Goal: Information Seeking & Learning: Understand process/instructions

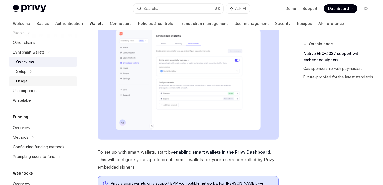
scroll to position [172, 0]
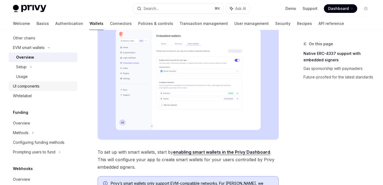
click at [38, 88] on div "UI components" at bounding box center [26, 86] width 27 height 6
type textarea "*"
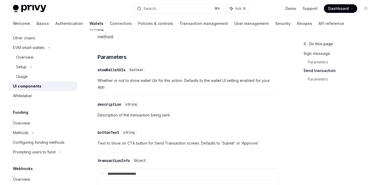
scroll to position [647, 0]
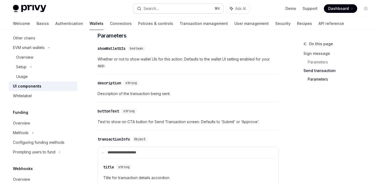
click at [169, 4] on button "Search... ⌘ K" at bounding box center [178, 9] width 90 height 10
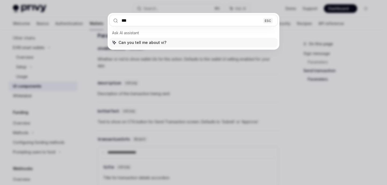
type input "****"
type textarea "*"
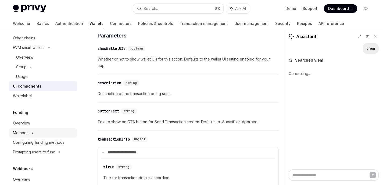
click at [31, 133] on div "Methods" at bounding box center [43, 133] width 69 height 10
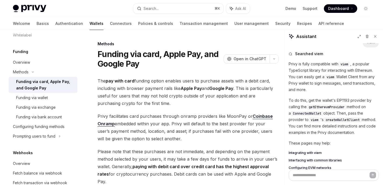
scroll to position [6, 0]
click at [340, 76] on p "Privy is fully compatible with viem , a popular TypeScript library for interact…" at bounding box center [333, 77] width 90 height 32
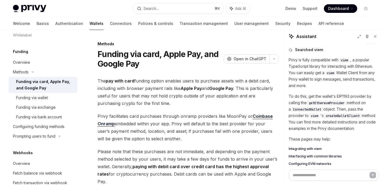
scroll to position [23, 0]
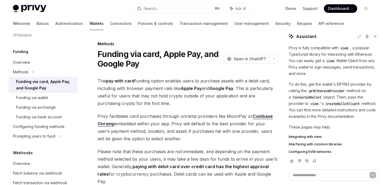
click at [323, 104] on p "To do this, get the wallet's EIP1193 provider by calling the getEthereumProvide…" at bounding box center [333, 100] width 90 height 39
click at [311, 99] on span "ConnectedWallet" at bounding box center [307, 98] width 28 height 4
click at [312, 99] on span "ConnectedWallet" at bounding box center [307, 98] width 28 height 4
click at [319, 87] on p "To do this, get the wallet's EIP1193 provider by calling the getEthereumProvide…" at bounding box center [333, 100] width 90 height 39
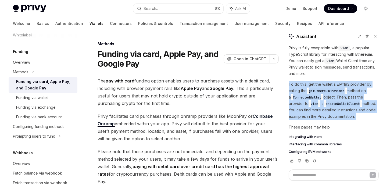
click at [319, 87] on p "To do this, get the wallet's EIP1193 provider by calling the getEthereumProvide…" at bounding box center [333, 100] width 90 height 39
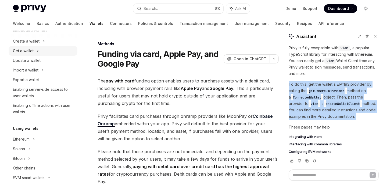
scroll to position [0, 0]
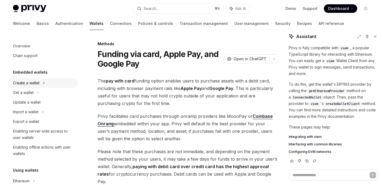
click at [42, 85] on div "Create a wallet" at bounding box center [43, 83] width 69 height 10
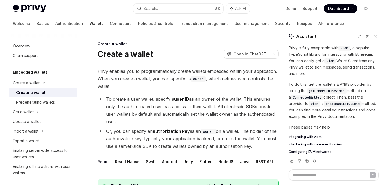
click at [41, 93] on div "Create a wallet" at bounding box center [30, 93] width 29 height 6
click at [42, 102] on div "Pregenerating wallets" at bounding box center [35, 102] width 39 height 6
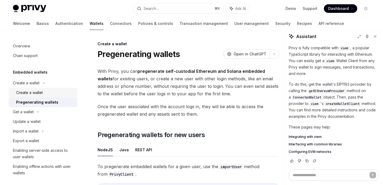
click at [40, 95] on div "Create a wallet" at bounding box center [29, 93] width 27 height 6
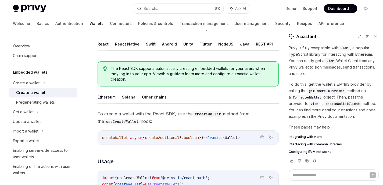
scroll to position [117, 0]
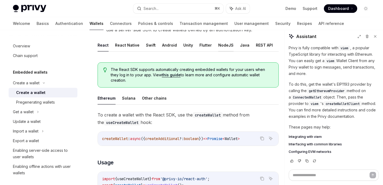
click at [224, 46] on button "NodeJS" at bounding box center [225, 45] width 15 height 13
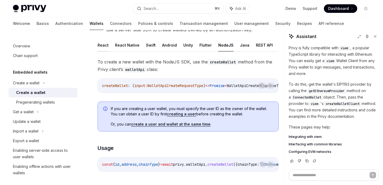
click at [107, 47] on button "React" at bounding box center [102, 45] width 11 height 13
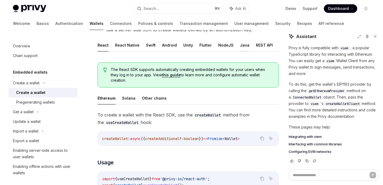
click at [240, 49] on button "Java" at bounding box center [244, 45] width 9 height 13
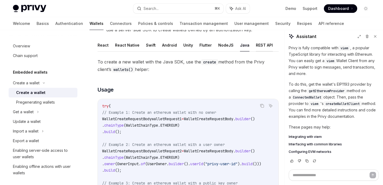
click at [259, 44] on button "REST API" at bounding box center [264, 45] width 17 height 13
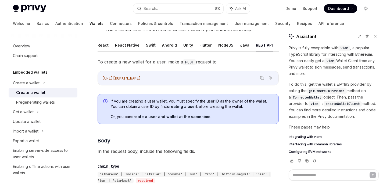
click at [141, 80] on span "[URL][DOMAIN_NAME]" at bounding box center [121, 78] width 39 height 5
copy div "[URL][DOMAIN_NAME]"
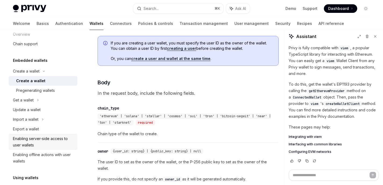
scroll to position [17, 0]
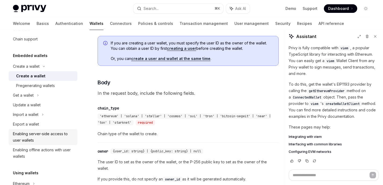
click at [26, 134] on div "Enabling server-side access to user wallets" at bounding box center [43, 137] width 61 height 13
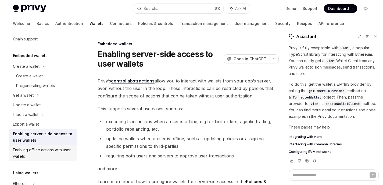
click at [31, 153] on div "Enabling offline actions with user wallets" at bounding box center [43, 153] width 61 height 13
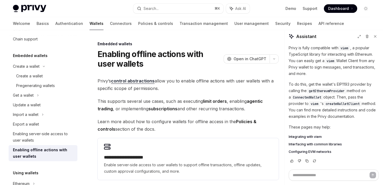
click at [310, 84] on p "To do this, get the wallet's EIP1193 provider by calling the getEthereumProvide…" at bounding box center [333, 100] width 90 height 39
click at [312, 69] on p "Privy is fully compatible with viem , a popular TypeScript library for interact…" at bounding box center [333, 61] width 90 height 32
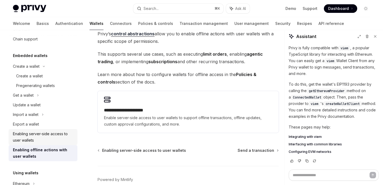
scroll to position [115, 0]
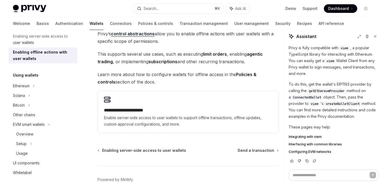
click at [41, 75] on div "Using wallets" at bounding box center [43, 75] width 69 height 6
click at [31, 86] on div "Ethereum" at bounding box center [43, 86] width 69 height 10
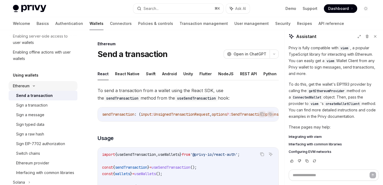
click at [30, 86] on div "Ethereum" at bounding box center [43, 86] width 69 height 10
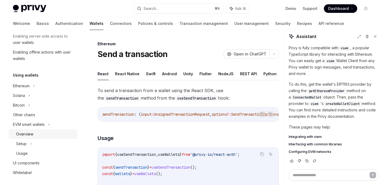
click at [30, 136] on div "Overview" at bounding box center [24, 134] width 17 height 6
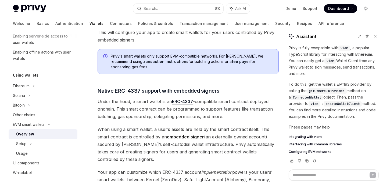
scroll to position [246, 0]
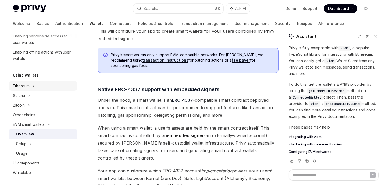
click at [19, 90] on div "Ethereum" at bounding box center [43, 86] width 69 height 10
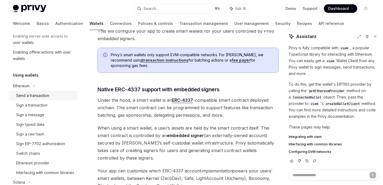
click at [23, 95] on div "Send a transaction" at bounding box center [32, 96] width 33 height 6
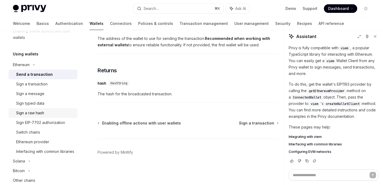
scroll to position [141, 0]
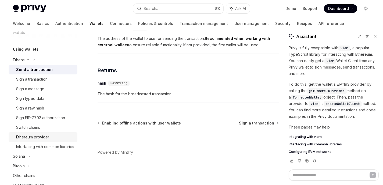
click at [38, 139] on div "Ethereum provider" at bounding box center [32, 137] width 33 height 6
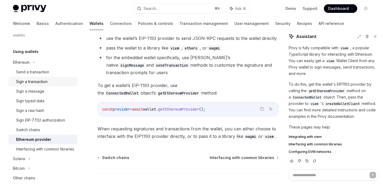
scroll to position [138, 0]
click at [41, 76] on link "Send a transaction" at bounding box center [43, 73] width 69 height 10
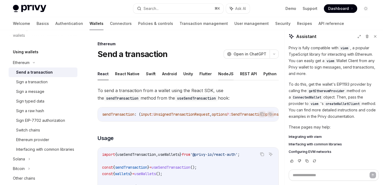
click at [220, 72] on button "NodeJS" at bounding box center [225, 74] width 15 height 13
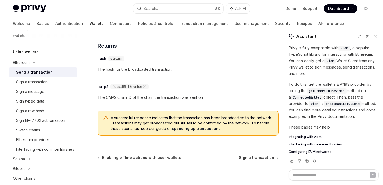
scroll to position [360, 0]
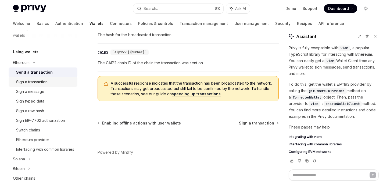
click at [43, 84] on div "Sign a transaction" at bounding box center [31, 82] width 31 height 6
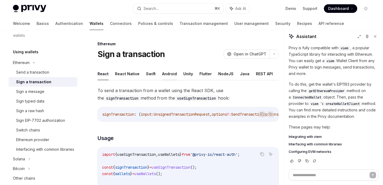
click at [168, 75] on button "Android" at bounding box center [169, 74] width 15 height 13
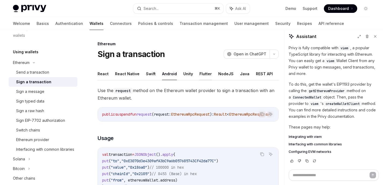
click at [201, 74] on button "Flutter" at bounding box center [205, 74] width 12 height 13
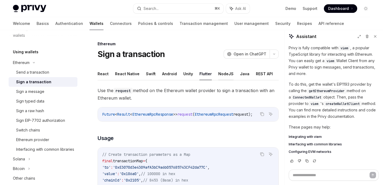
click at [218, 73] on button "NodeJS" at bounding box center [225, 74] width 15 height 13
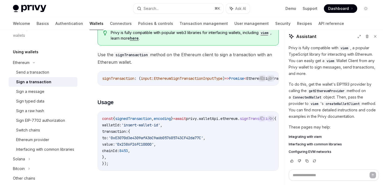
scroll to position [115, 0]
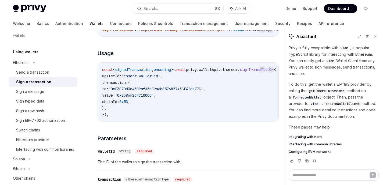
click at [197, 72] on span "privy" at bounding box center [191, 69] width 11 height 5
copy span "privy"
click at [209, 57] on h3 "​ Usage" at bounding box center [187, 54] width 181 height 8
click at [310, 100] on code "ConnectedWallet" at bounding box center [306, 97] width 32 height 5
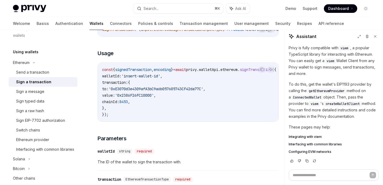
click at [318, 106] on span "viem" at bounding box center [314, 104] width 8 height 4
click at [323, 82] on p "To do this, get the wallet's EIP1193 provider by calling the getEthereumProvide…" at bounding box center [333, 100] width 90 height 39
click at [338, 66] on p "Privy is fully compatible with viem , a popular TypeScript library for interact…" at bounding box center [333, 61] width 90 height 32
click at [358, 38] on icon at bounding box center [358, 36] width 3 height 3
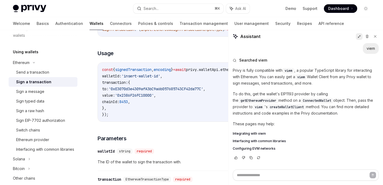
scroll to position [0, 0]
click at [369, 50] on div "viem" at bounding box center [370, 48] width 8 height 5
click at [268, 73] on p "Privy is fully compatible with viem , a popular TypeScript library for interact…" at bounding box center [305, 76] width 146 height 19
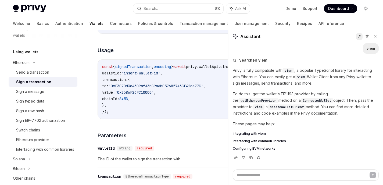
scroll to position [200, 0]
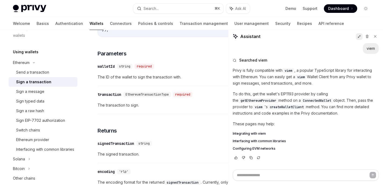
drag, startPoint x: 282, startPoint y: 137, endPoint x: 275, endPoint y: 90, distance: 47.8
click at [282, 137] on div "Integrating with viem Interfacing with common libraries Configuring EVM networks" at bounding box center [305, 141] width 146 height 19
click at [275, 90] on div "Privy is fully compatible with viem , a popular TypeScript library for interact…" at bounding box center [305, 109] width 146 height 84
click at [270, 109] on span "createWalletClient" at bounding box center [287, 107] width 34 height 4
click at [369, 50] on div "viem" at bounding box center [370, 48] width 8 height 5
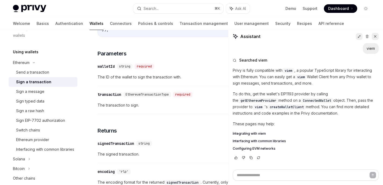
click at [374, 37] on icon at bounding box center [375, 37] width 4 height 4
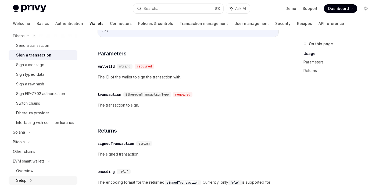
scroll to position [223, 0]
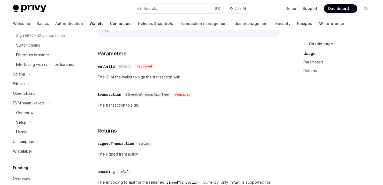
click at [110, 26] on link "Connectors" at bounding box center [121, 23] width 22 height 13
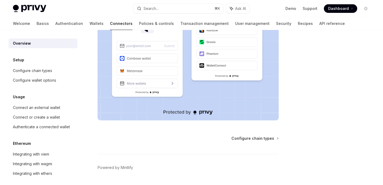
scroll to position [150, 0]
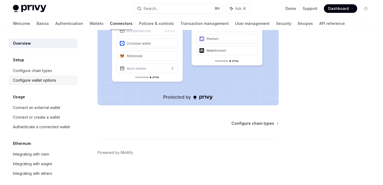
click at [27, 84] on link "Configure wallet options" at bounding box center [43, 81] width 69 height 10
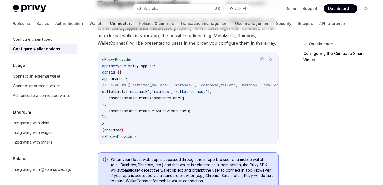
scroll to position [110, 0]
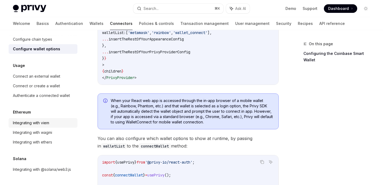
click at [41, 120] on div "Integrating with viem" at bounding box center [31, 123] width 36 height 6
type textarea "*"
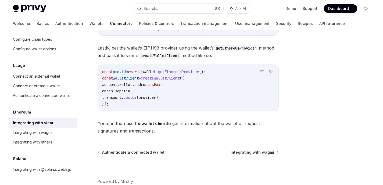
scroll to position [165, 0]
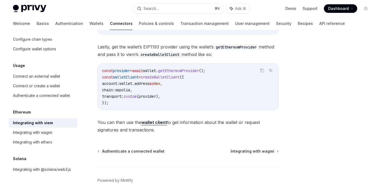
click at [168, 79] on span "createWalletClient" at bounding box center [160, 77] width 39 height 5
copy span "createWalletClient"
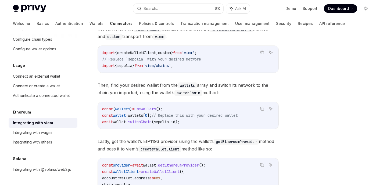
scroll to position [49, 0]
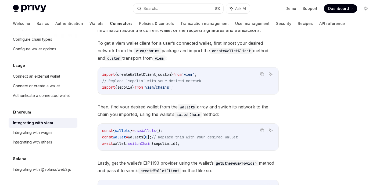
click at [158, 73] on span "," at bounding box center [157, 74] width 2 height 5
copy code "import { createWalletClient , custom } from 'viem' ;"
click at [194, 76] on span "'viem'" at bounding box center [187, 74] width 13 height 5
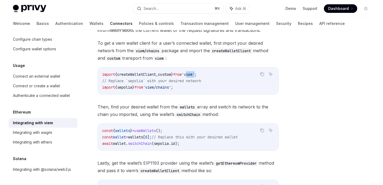
click at [194, 76] on span "'viem'" at bounding box center [187, 74] width 13 height 5
copy code "import { createWalletClient , custom } from 'viem' ;"
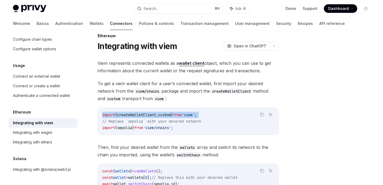
scroll to position [0, 0]
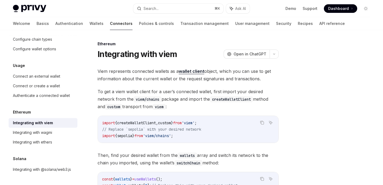
click at [147, 75] on span "Viem represents connected wallets as a wallet client object, which you can use …" at bounding box center [187, 75] width 181 height 15
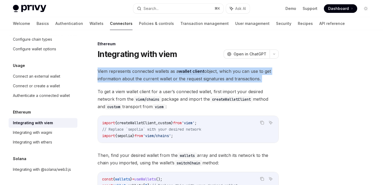
click at [147, 75] on span "Viem represents connected wallets as a wallet client object, which you can use …" at bounding box center [187, 75] width 181 height 15
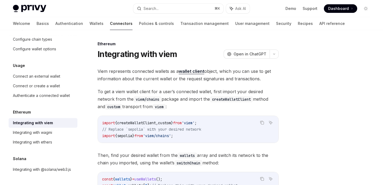
click at [143, 82] on span "Viem represents connected wallets as a wallet client object, which you can use …" at bounding box center [187, 75] width 181 height 15
click at [181, 124] on span "from" at bounding box center [177, 123] width 9 height 5
click at [181, 125] on span "from" at bounding box center [177, 123] width 9 height 5
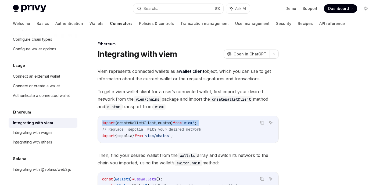
click at [181, 125] on span "from" at bounding box center [177, 123] width 9 height 5
click at [193, 127] on code "import { createWalletClient , custom } from 'viem' ; // Replace `sepolia` with …" at bounding box center [188, 129] width 172 height 19
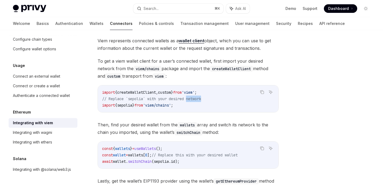
scroll to position [48, 0]
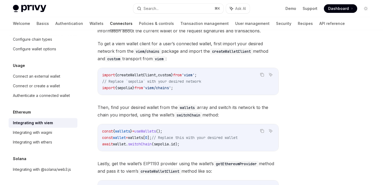
click at [156, 133] on span "useWallets" at bounding box center [144, 131] width 21 height 5
copy span "useWallets"
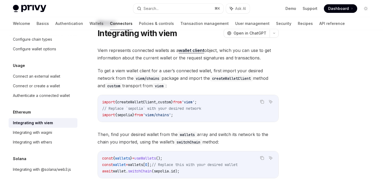
scroll to position [0, 0]
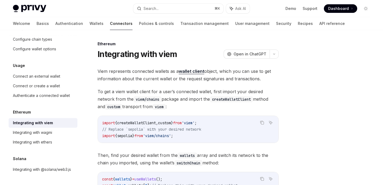
click at [156, 124] on span "createWalletClient" at bounding box center [136, 123] width 39 height 5
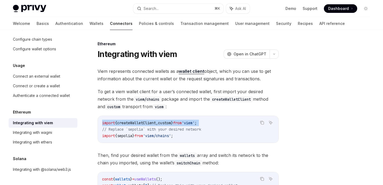
click at [156, 124] on span "createWalletClient" at bounding box center [136, 123] width 39 height 5
copy code "import { createWalletClient , custom } from 'viem' ;"
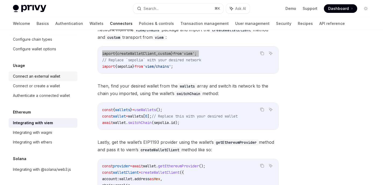
scroll to position [120, 0]
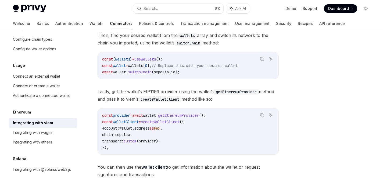
click at [158, 118] on span "." at bounding box center [157, 115] width 2 height 5
click at [166, 118] on div at bounding box center [166, 118] width 0 height 0
click at [120, 116] on span "provider" at bounding box center [121, 115] width 17 height 5
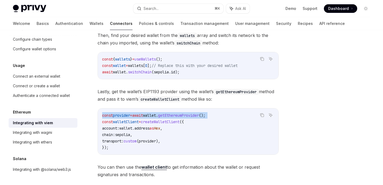
click at [120, 116] on span "provider" at bounding box center [121, 115] width 17 height 5
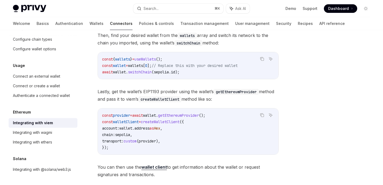
click at [175, 123] on span "createWalletClient" at bounding box center [160, 122] width 39 height 5
click at [97, 112] on div "Ethereum Integrating with viem OpenAI Open in ChatGPT OpenAI Open in ChatGPT Vi…" at bounding box center [138, 90] width 284 height 338
click at [128, 61] on span "wallets" at bounding box center [122, 59] width 15 height 5
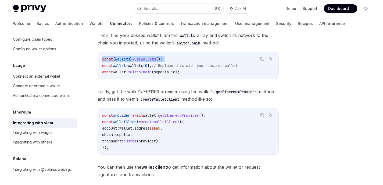
copy code "const { wallets } = useWallets ();"
click at [128, 116] on span "provider" at bounding box center [121, 115] width 17 height 5
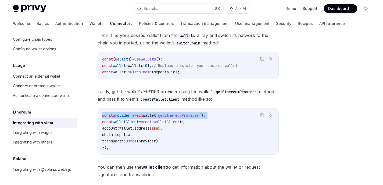
click at [128, 116] on span "provider" at bounding box center [121, 115] width 17 height 5
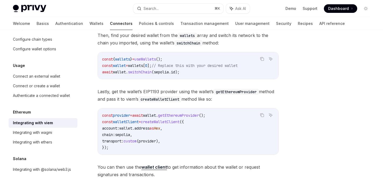
click at [160, 76] on div "const { wallets } = useWallets (); const wallet = wallets [ 0 ]; // Replace thi…" at bounding box center [188, 65] width 180 height 27
click at [140, 71] on span "switchChain" at bounding box center [140, 72] width 24 height 5
click at [140, 67] on span "wallets" at bounding box center [135, 65] width 15 height 5
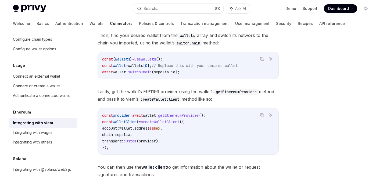
click at [140, 67] on span "wallets" at bounding box center [135, 65] width 15 height 5
click at [141, 60] on span "useWallets" at bounding box center [144, 59] width 21 height 5
click at [132, 61] on span "}" at bounding box center [131, 59] width 2 height 5
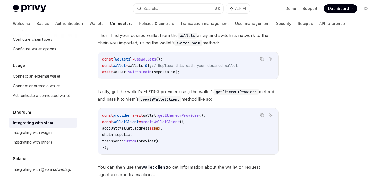
click at [143, 61] on span "useWallets" at bounding box center [144, 59] width 21 height 5
click at [141, 61] on span "useWallets" at bounding box center [144, 59] width 21 height 5
click at [134, 66] on span "wallets" at bounding box center [135, 65] width 15 height 5
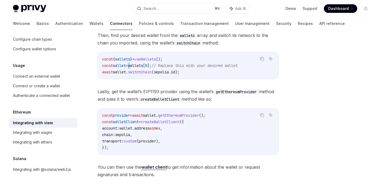
click at [134, 66] on span "wallets" at bounding box center [135, 65] width 15 height 5
click at [123, 66] on span "wallet" at bounding box center [119, 65] width 13 height 5
click at [128, 66] on span "=" at bounding box center [127, 65] width 2 height 5
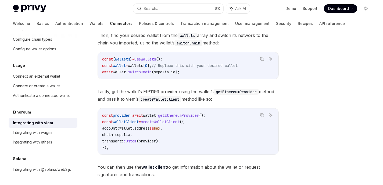
click at [128, 66] on span "=" at bounding box center [127, 65] width 2 height 5
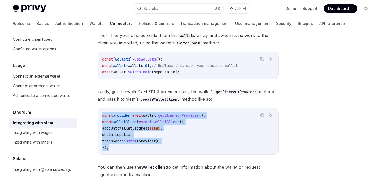
drag, startPoint x: 100, startPoint y: 114, endPoint x: 110, endPoint y: 146, distance: 33.9
click at [110, 146] on div "const provider = await wallet . getEthereumProvider (); const walletClient = cr…" at bounding box center [188, 132] width 180 height 46
copy code "const provider = await wallet . getEthereumProvider (); const walletClient = cr…"
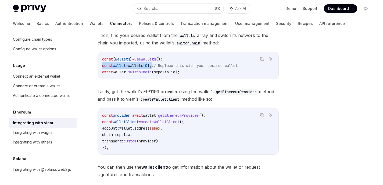
drag, startPoint x: 161, startPoint y: 66, endPoint x: 90, endPoint y: 66, distance: 70.3
click at [90, 66] on div "Ethereum Integrating with viem OpenAI Open in ChatGPT OpenAI Open in ChatGPT Vi…" at bounding box center [138, 90] width 284 height 338
copy span "const wallet = wallets [ 0 ];"
click at [130, 133] on span "sepolia" at bounding box center [122, 135] width 15 height 5
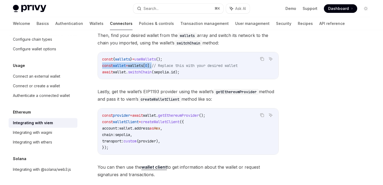
click at [141, 73] on span "switchChain" at bounding box center [140, 72] width 24 height 5
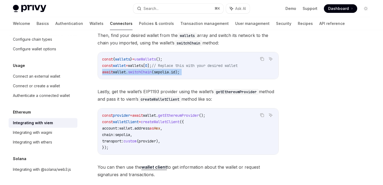
click at [141, 73] on span "switchChain" at bounding box center [140, 72] width 24 height 5
click at [132, 72] on span "switchChain" at bounding box center [140, 72] width 24 height 5
click at [184, 116] on span "getEthereumProvider" at bounding box center [178, 115] width 41 height 5
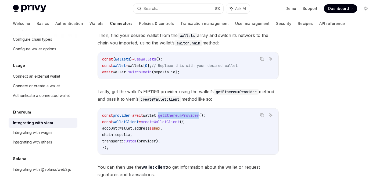
click at [184, 116] on span "getEthereumProvider" at bounding box center [178, 115] width 41 height 5
click at [209, 80] on div "Viem represents connected wallets as a wallet client object, which you can use …" at bounding box center [187, 62] width 181 height 231
click at [336, 6] on span "Dashboard" at bounding box center [338, 8] width 21 height 5
click at [152, 61] on span "useWallets" at bounding box center [144, 59] width 21 height 5
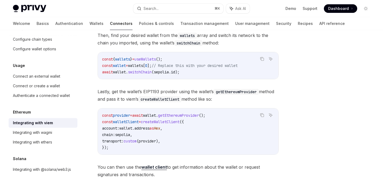
click at [152, 61] on span "useWallets" at bounding box center [144, 59] width 21 height 5
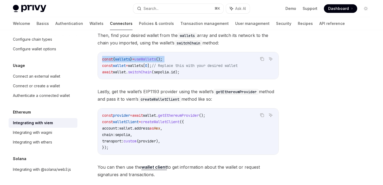
click at [152, 60] on span "useWallets" at bounding box center [144, 59] width 21 height 5
click at [128, 66] on span "=" at bounding box center [127, 65] width 2 height 5
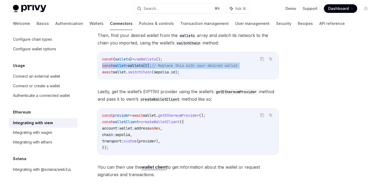
click at [128, 66] on span "=" at bounding box center [127, 65] width 2 height 5
